Goal: Task Accomplishment & Management: Use online tool/utility

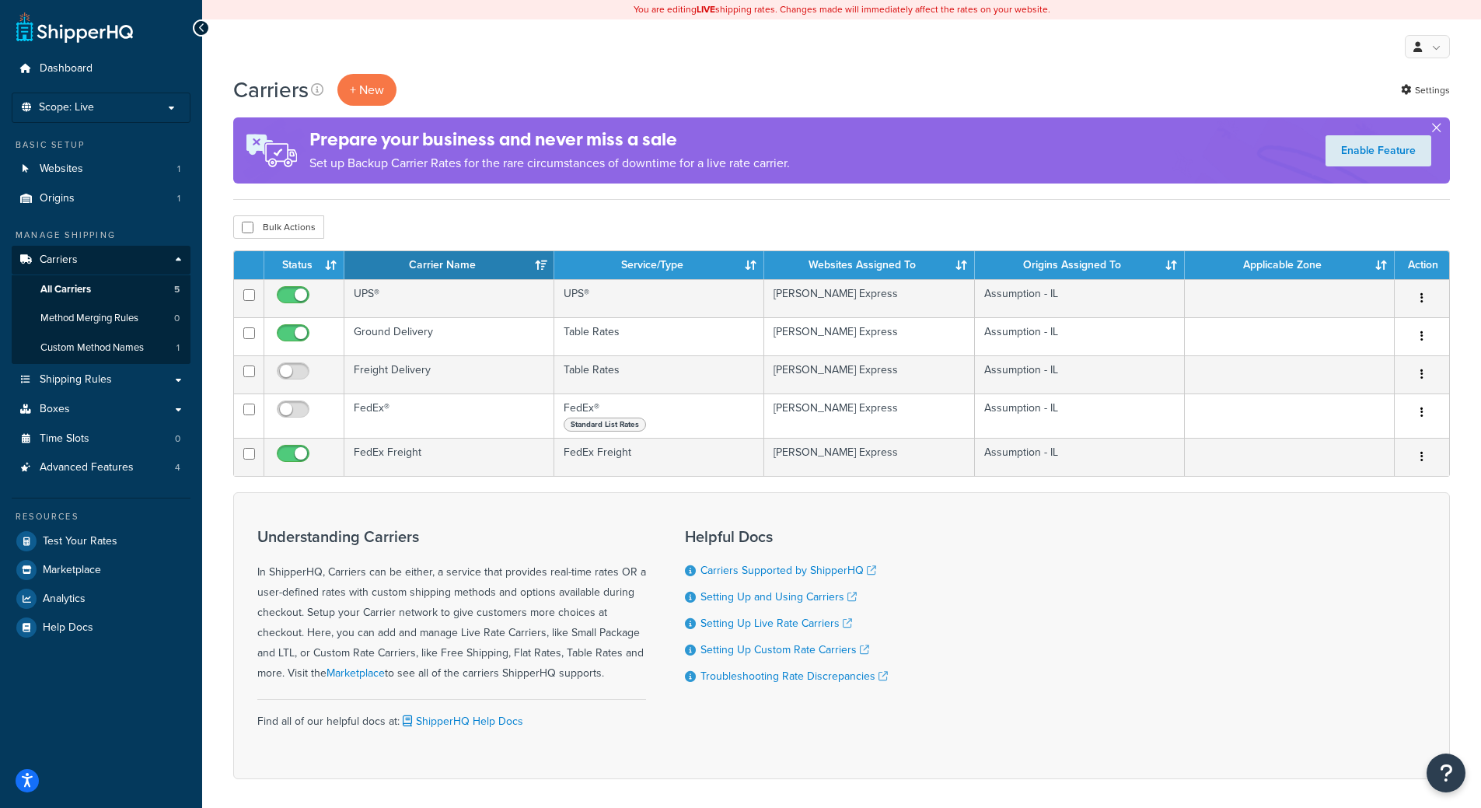
click at [1435, 129] on button "button" at bounding box center [1436, 131] width 4 height 4
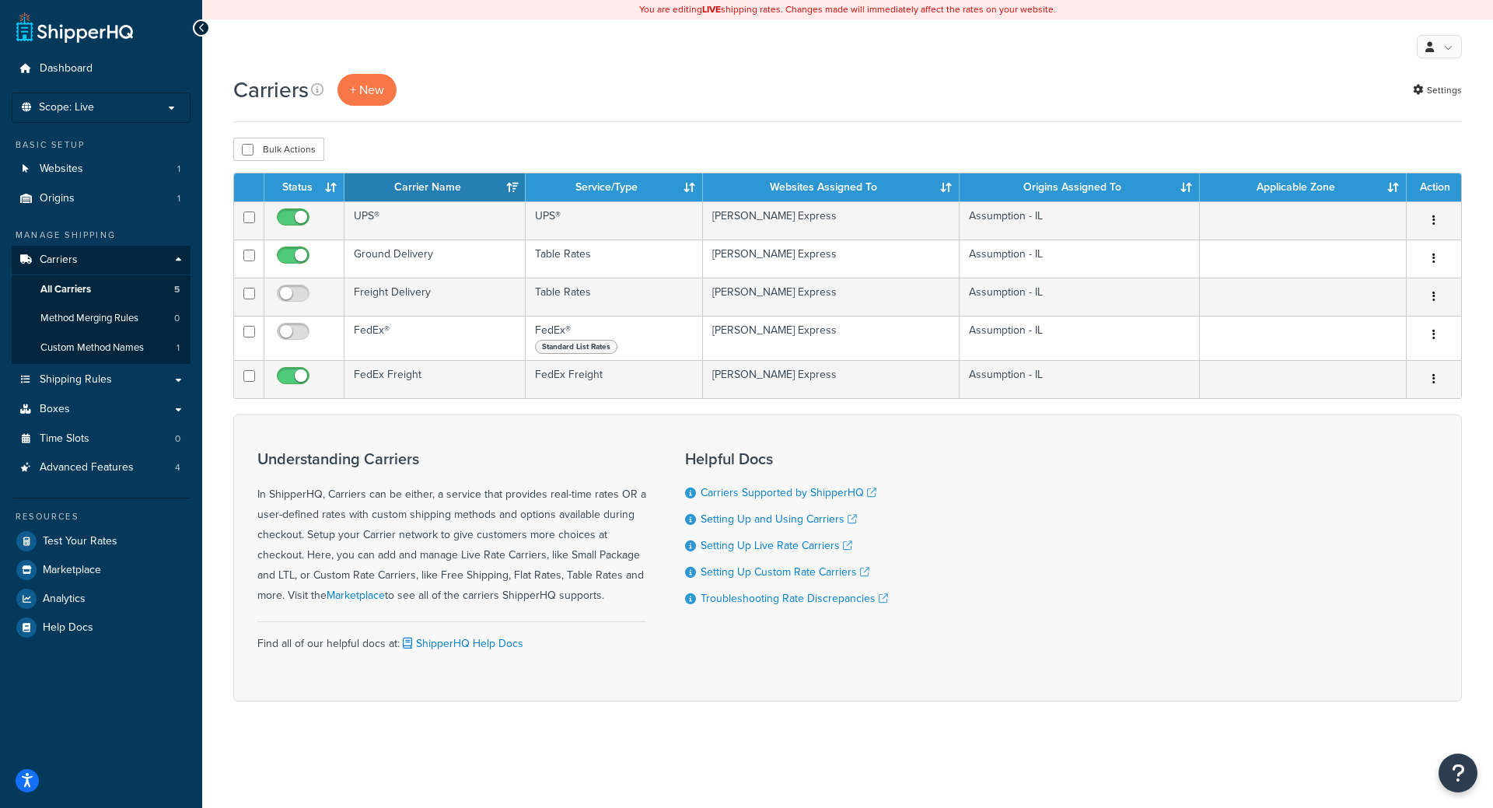
click at [367, 72] on div "My Profile Billing Global Settings Contact Us Logout" at bounding box center [847, 46] width 1291 height 54
click at [366, 80] on button "+ New" at bounding box center [366, 90] width 59 height 32
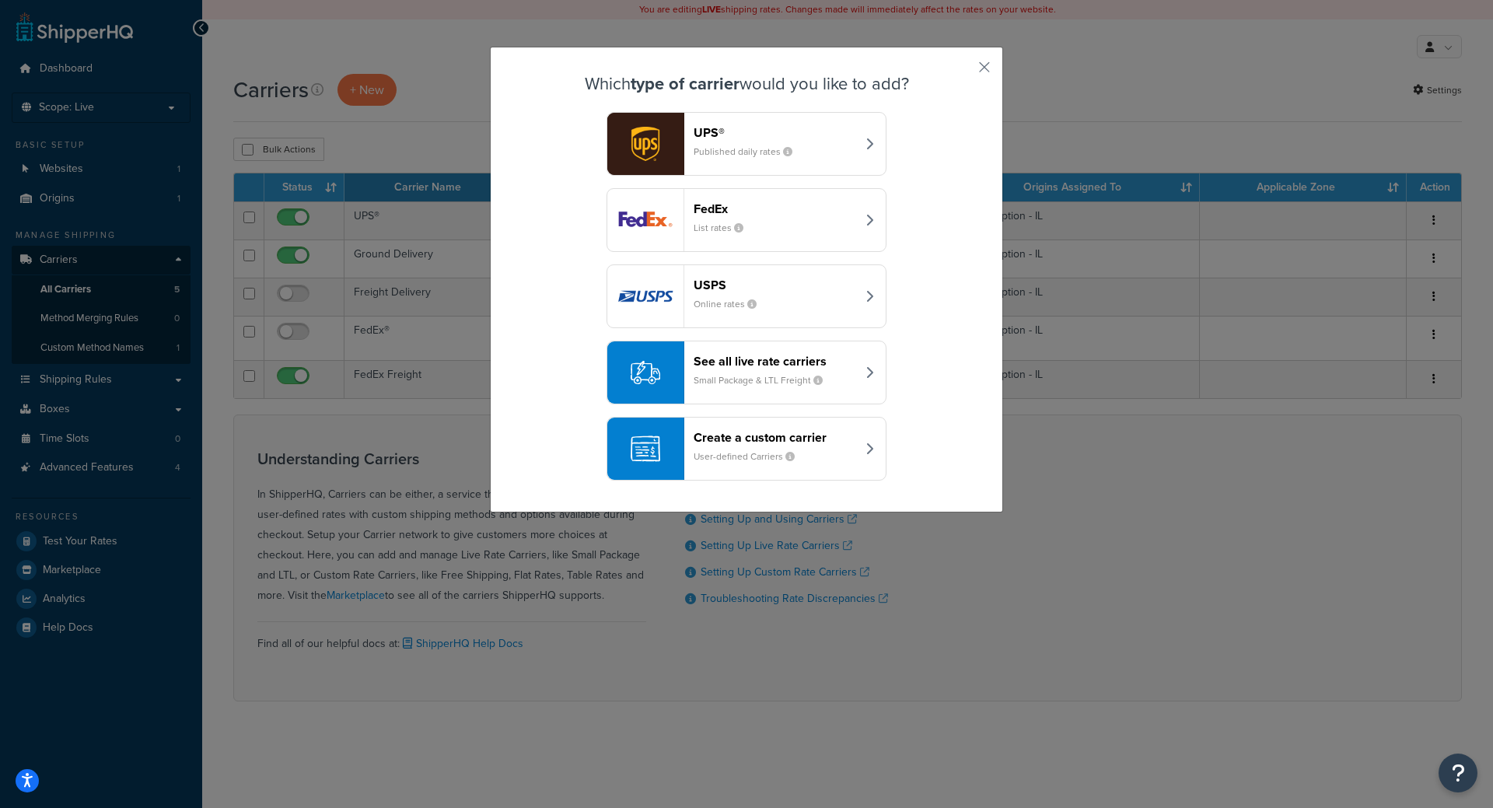
click at [813, 218] on div "FedEx List rates" at bounding box center [774, 219] width 162 height 37
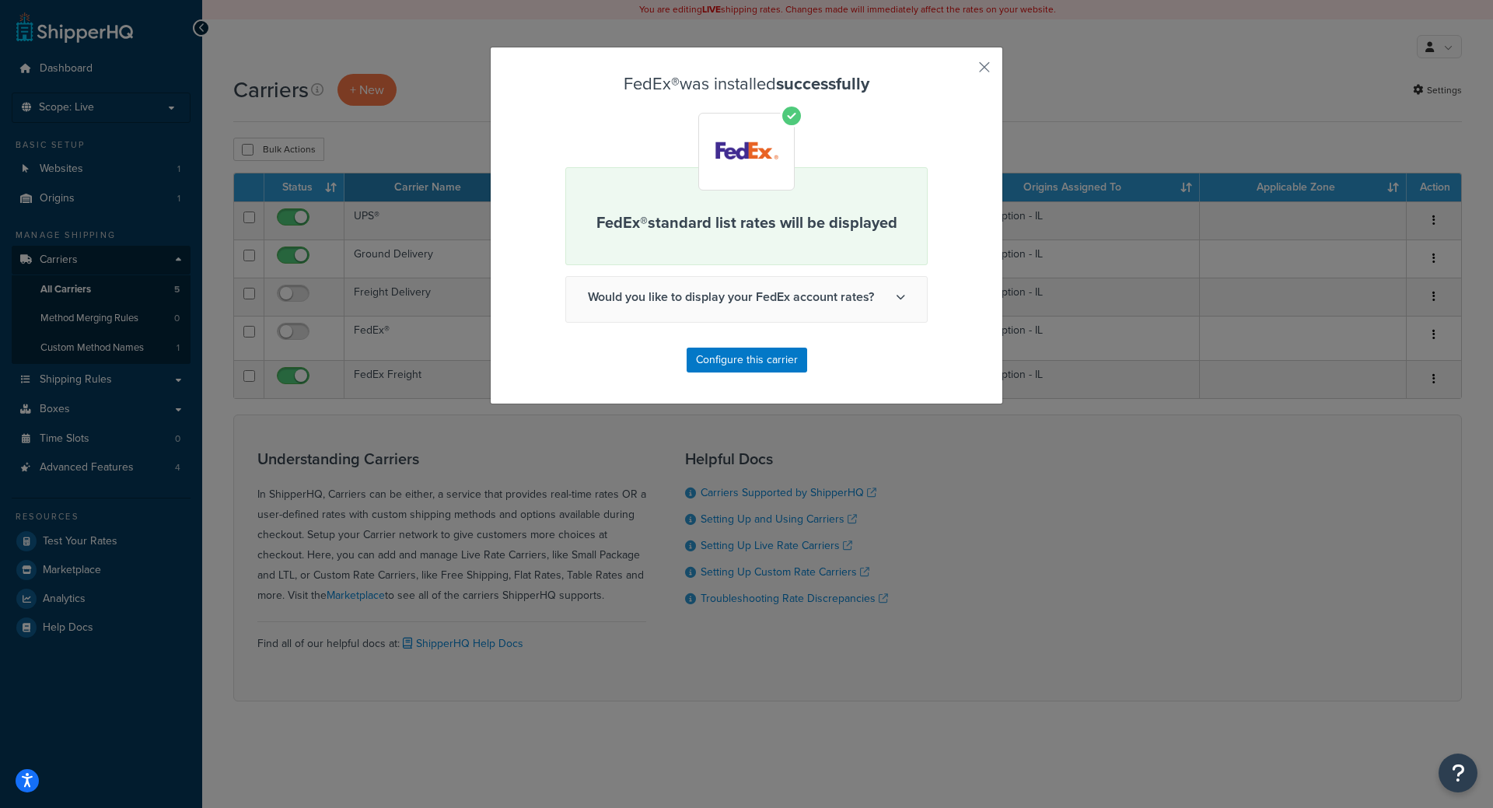
click at [896, 299] on icon at bounding box center [900, 296] width 9 height 9
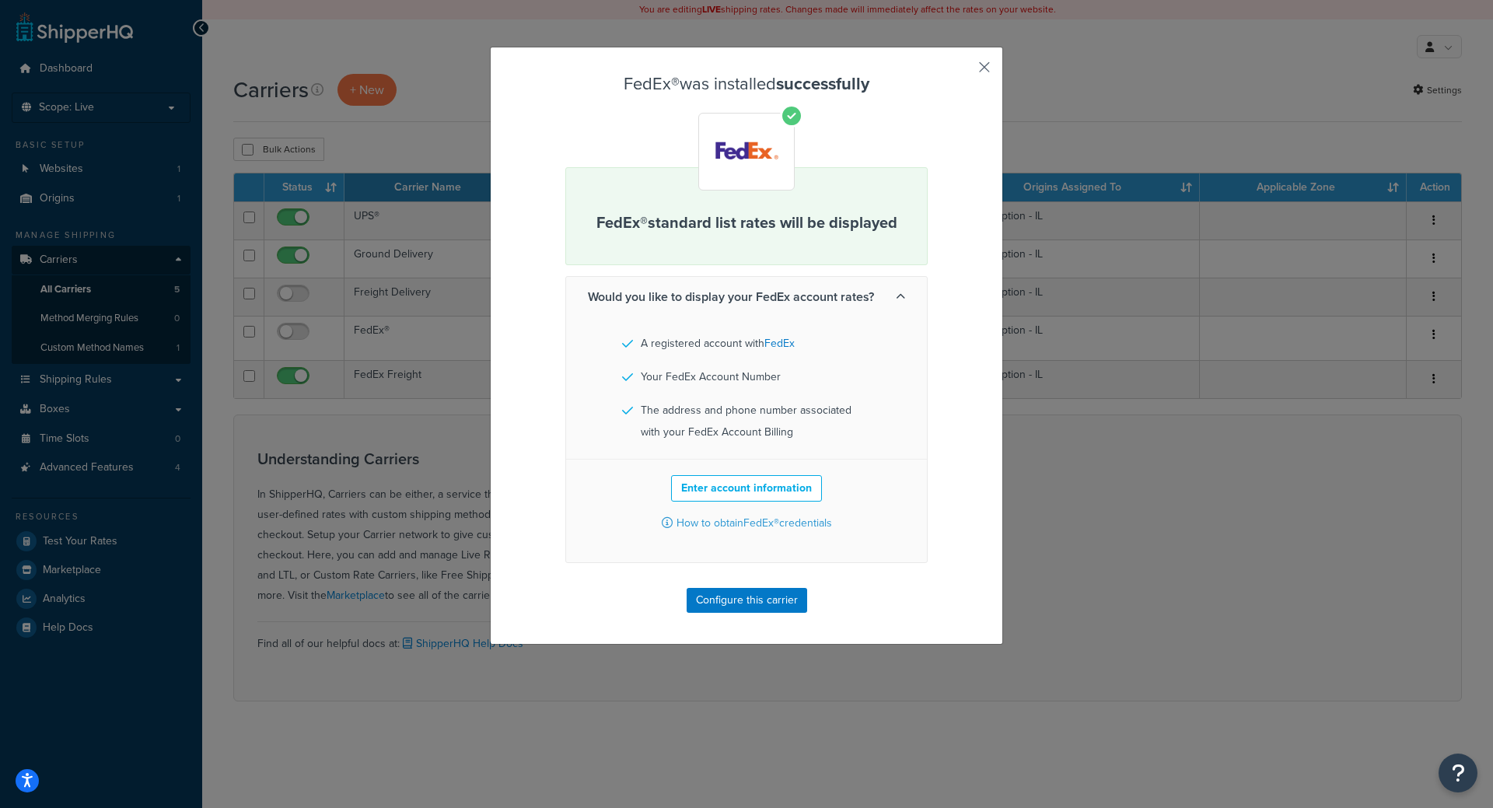
click at [963, 71] on button "button" at bounding box center [961, 73] width 4 height 4
